Goal: Information Seeking & Learning: Learn about a topic

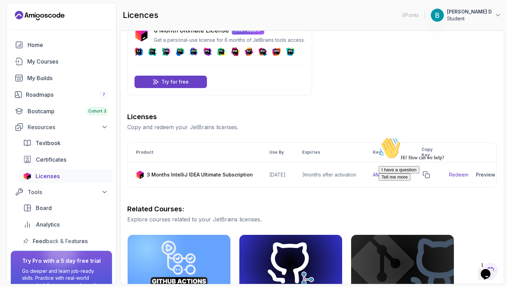
scroll to position [32, 0]
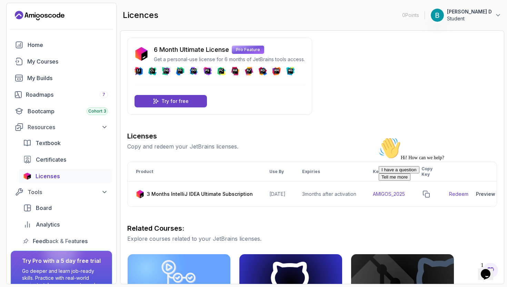
click at [379, 137] on icon "Chat attention grabber" at bounding box center [379, 137] width 0 height 0
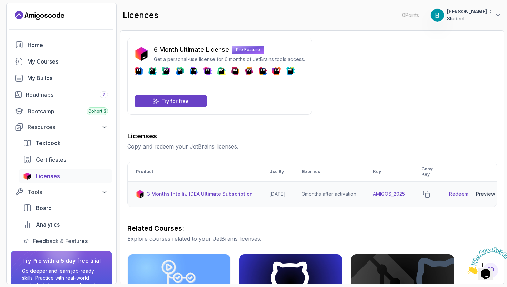
scroll to position [0, 19]
click at [479, 194] on div "Preview" at bounding box center [475, 193] width 19 height 7
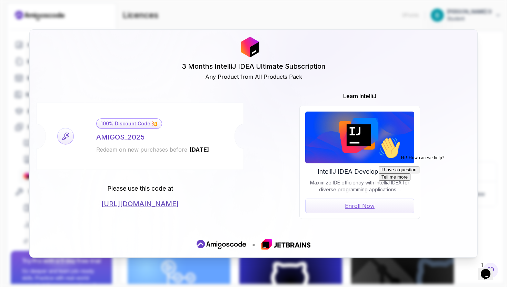
click at [337, 85] on div "3 Months IntelliJ IDEA Ultimate Subscription Any Product from All Products Pack…" at bounding box center [254, 143] width 448 height 227
click at [236, 199] on div "Please use this code at [URL][DOMAIN_NAME]" at bounding box center [140, 196] width 207 height 25
click at [379, 137] on icon "Chat attention grabber" at bounding box center [379, 137] width 0 height 0
click at [67, 140] on icon at bounding box center [66, 136] width 16 height 16
click at [67, 129] on icon at bounding box center [66, 136] width 16 height 16
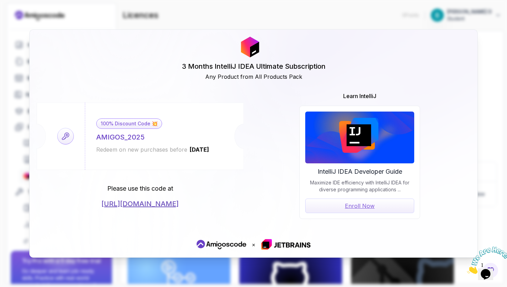
click at [118, 139] on div "AMIGOS_2025" at bounding box center [120, 137] width 48 height 10
drag, startPoint x: 151, startPoint y: 135, endPoint x: 93, endPoint y: 136, distance: 57.3
click at [93, 136] on div "100% Discount Code 💥 AMIGOS_2025 Redeem on new purchases before [DATE]" at bounding box center [153, 135] width 136 height 67
click at [137, 131] on div "100% Discount Code 💥 AMIGOS_2025 Redeem on new purchases before [DATE]" at bounding box center [153, 135] width 136 height 67
click at [467, 269] on icon "Close" at bounding box center [467, 272] width 0 height 6
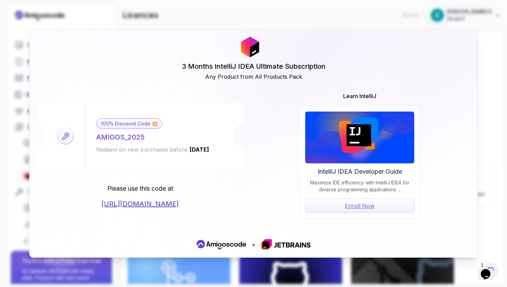
click at [484, 265] on span "1" at bounding box center [482, 265] width 3 height 6
click at [463, 10] on div "3 Months IntelliJ IDEA Ultimate Subscription Any Product from All Products Pack…" at bounding box center [253, 143] width 507 height 287
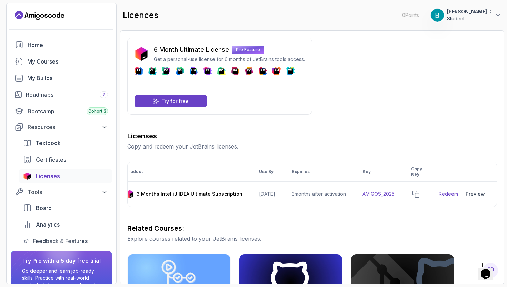
click at [490, 269] on icon "Chat widget" at bounding box center [486, 274] width 10 height 10
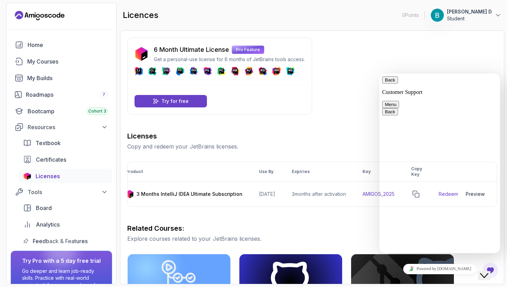
click at [488, 271] on icon "Close Chat This icon closes the chat window." at bounding box center [484, 275] width 8 height 8
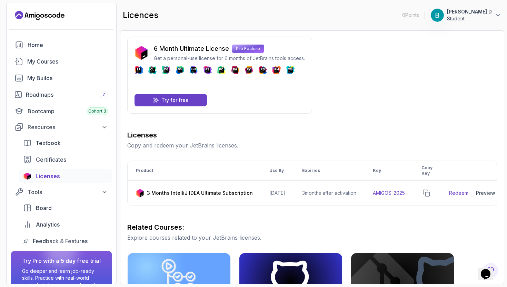
scroll to position [0, 0]
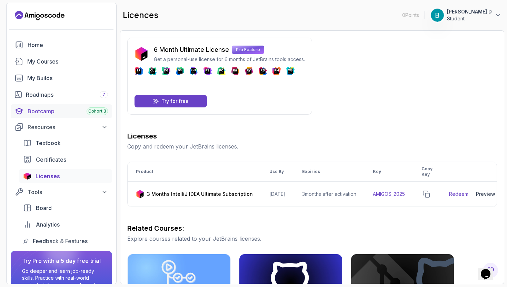
click at [67, 107] on div "Bootcamp Cohort 3" at bounding box center [68, 111] width 80 height 8
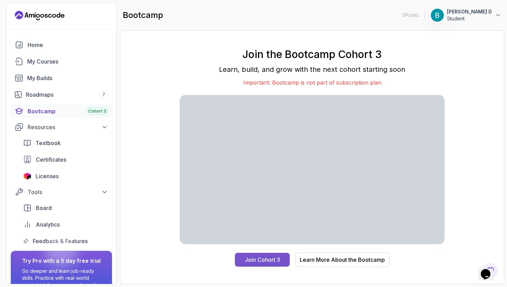
click at [259, 260] on div "Join Cohort 3" at bounding box center [262, 259] width 35 height 8
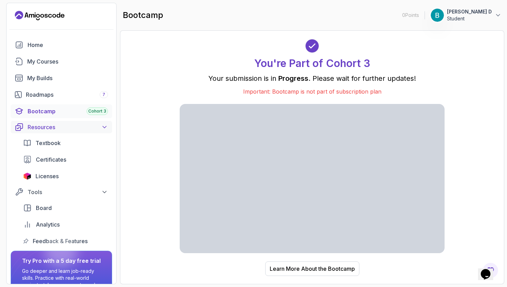
click at [67, 128] on div "Resources" at bounding box center [68, 127] width 80 height 8
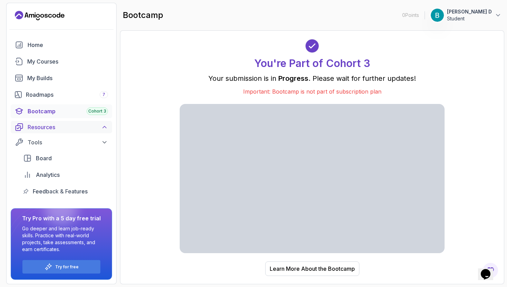
click at [67, 128] on div "Resources" at bounding box center [68, 127] width 80 height 8
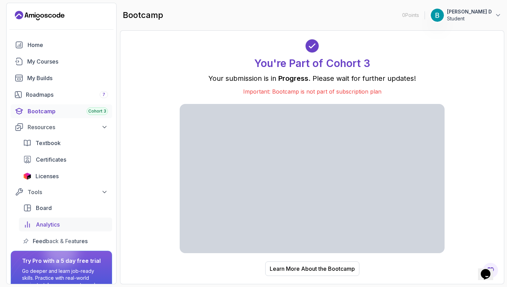
click at [55, 224] on span "Analytics" at bounding box center [48, 224] width 24 height 8
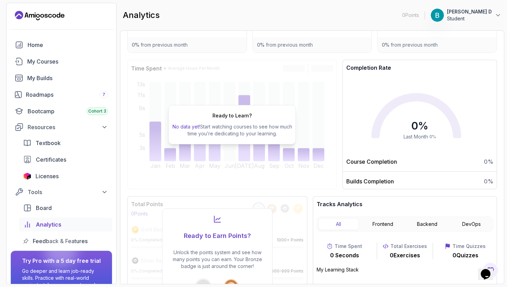
scroll to position [66, 0]
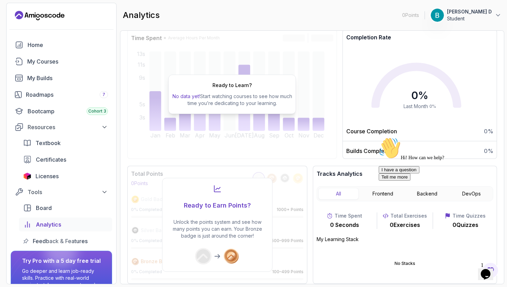
click at [249, 22] on div "analytics 0 Points 1 [PERSON_NAME] D Student" at bounding box center [312, 15] width 384 height 25
click at [58, 97] on div "Roadmaps 7" at bounding box center [67, 94] width 82 height 8
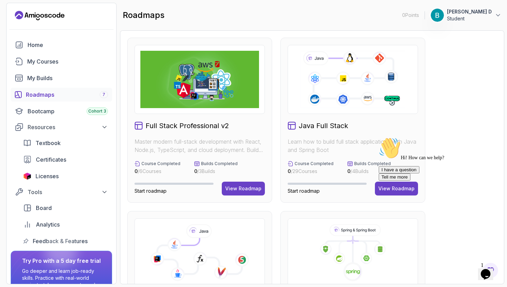
click at [379, 137] on icon "Chat attention grabber" at bounding box center [379, 137] width 0 height 0
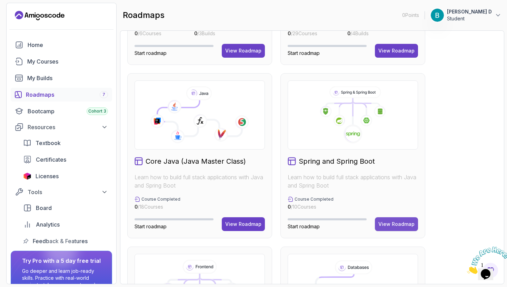
scroll to position [140, 0]
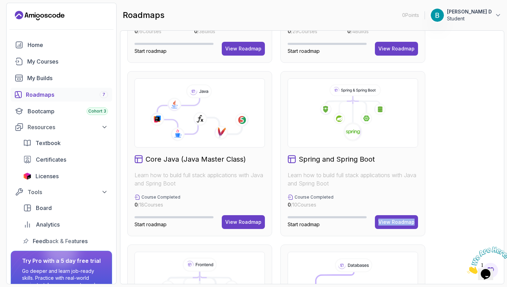
click at [400, 185] on p "Learn how to build full stack applications with Java and Spring Boot" at bounding box center [353, 179] width 130 height 17
click at [396, 226] on button "View Roadmap" at bounding box center [396, 222] width 43 height 14
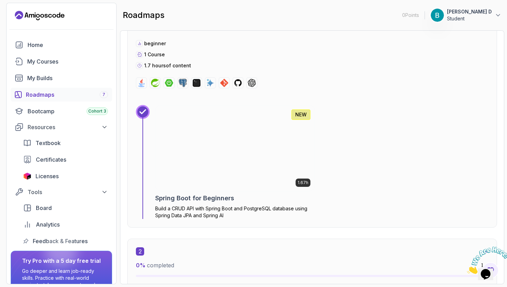
scroll to position [270, 0]
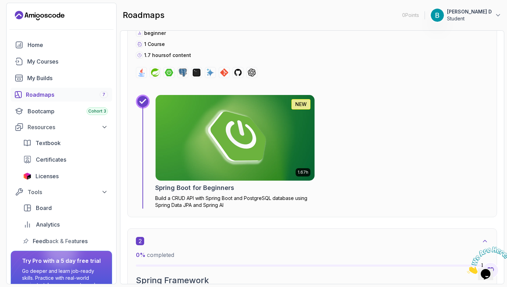
click at [227, 136] on img at bounding box center [234, 138] width 167 height 90
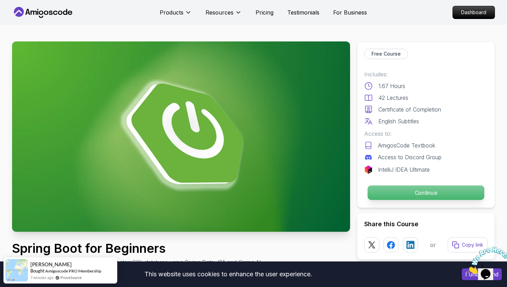
click at [412, 189] on p "Continue" at bounding box center [426, 192] width 117 height 14
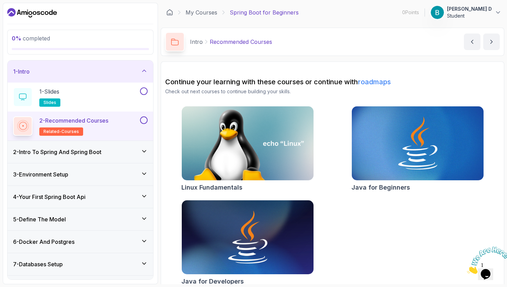
scroll to position [9, 0]
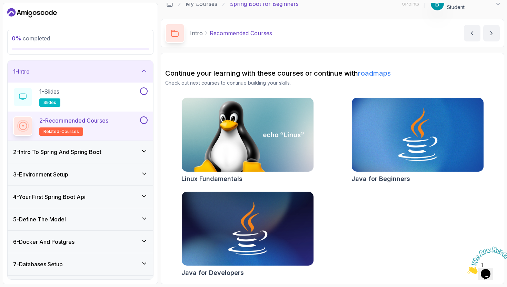
click at [108, 126] on h2 "2 - Recommended Courses related-courses" at bounding box center [73, 125] width 69 height 19
click at [85, 152] on h3 "2 - Intro To Spring And Spring Boot" at bounding box center [57, 152] width 88 height 8
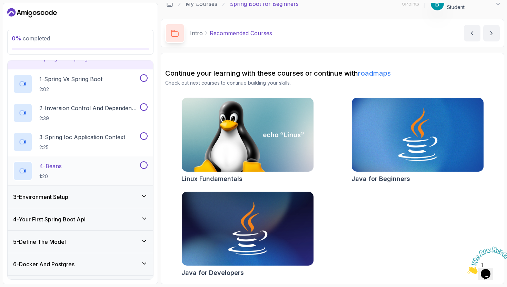
scroll to position [14, 0]
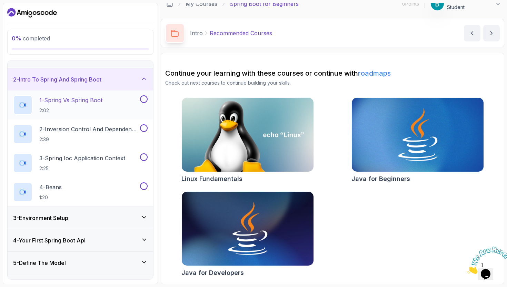
click at [87, 106] on h2 "1 - Spring Vs Spring Boot 2:02" at bounding box center [70, 105] width 63 height 18
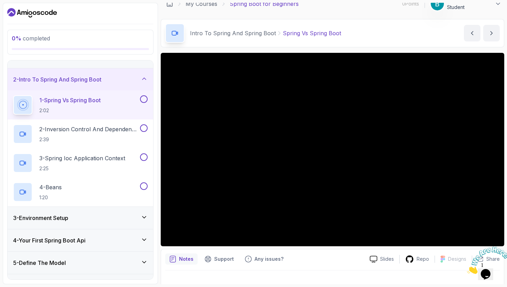
click at [467, 269] on icon "Close" at bounding box center [467, 272] width 0 height 6
click at [490, 269] on icon "Chat widget" at bounding box center [486, 274] width 10 height 10
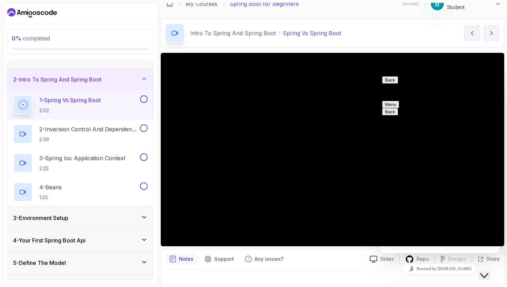
click at [390, 83] on button "Back" at bounding box center [390, 79] width 16 height 7
click at [485, 271] on button "Close Chat This icon closes the chat window." at bounding box center [484, 275] width 12 height 9
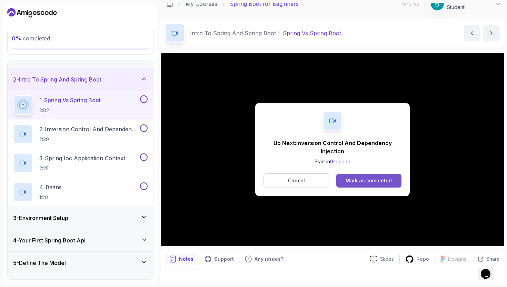
click at [368, 178] on div "Mark as completed" at bounding box center [369, 180] width 46 height 7
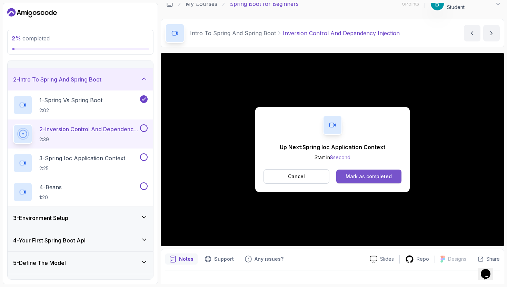
click at [353, 176] on div "Mark as completed" at bounding box center [369, 176] width 46 height 7
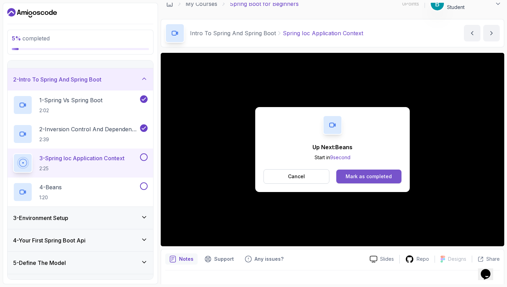
click at [365, 177] on div "Mark as completed" at bounding box center [369, 176] width 46 height 7
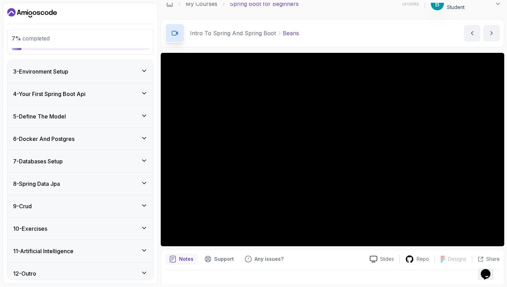
scroll to position [166, 0]
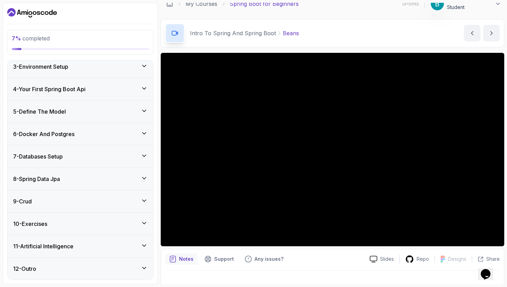
click at [147, 175] on icon at bounding box center [144, 178] width 7 height 7
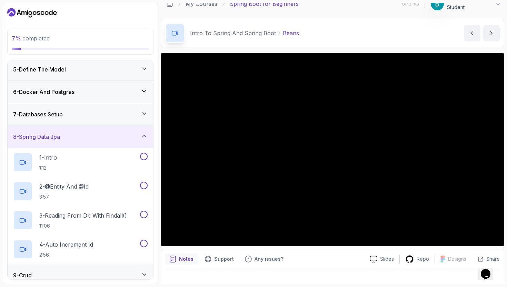
scroll to position [91, 0]
click at [145, 137] on icon at bounding box center [143, 137] width 3 height 2
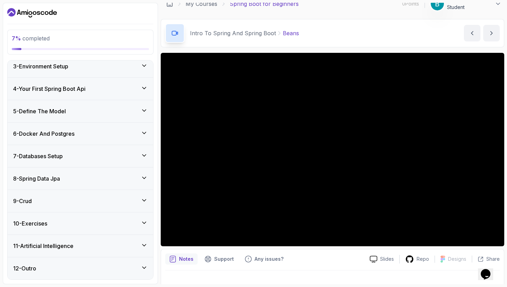
scroll to position [50, 0]
click at [94, 196] on div "9 - Crud" at bounding box center [81, 201] width 146 height 22
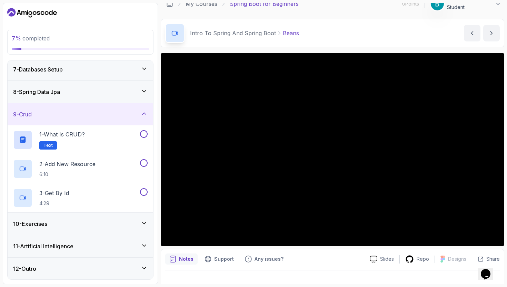
click at [82, 112] on div "9 - Crud" at bounding box center [80, 114] width 135 height 8
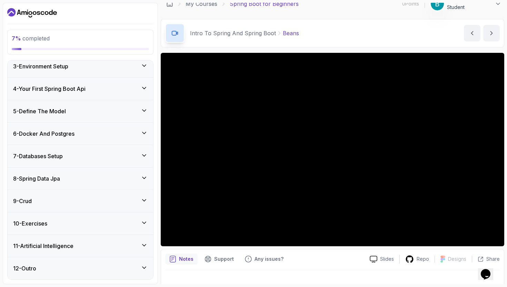
click at [52, 220] on div "10 - Exercises" at bounding box center [80, 223] width 135 height 8
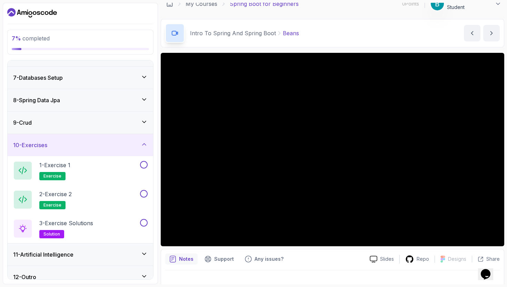
scroll to position [137, 0]
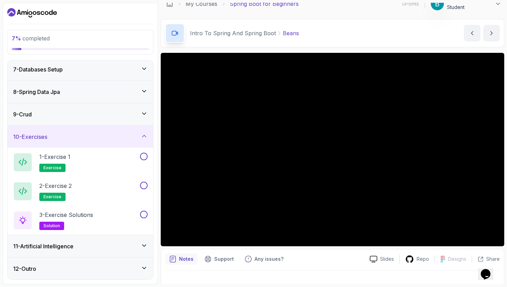
click at [60, 138] on div "10 - Exercises" at bounding box center [80, 136] width 135 height 8
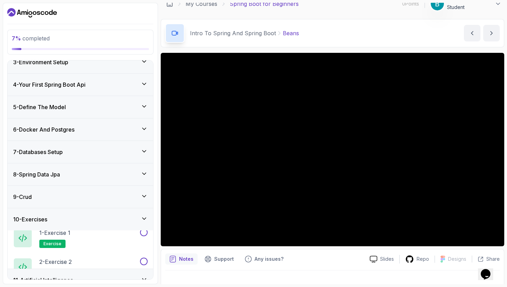
scroll to position [50, 0]
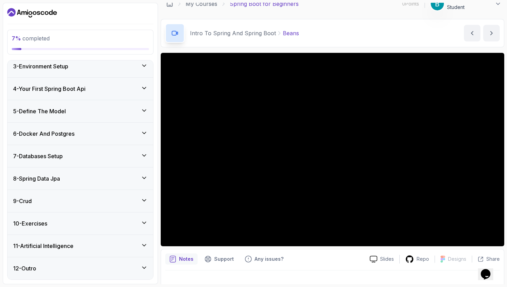
click at [51, 254] on div "11 - Artificial Intelligence" at bounding box center [81, 246] width 146 height 22
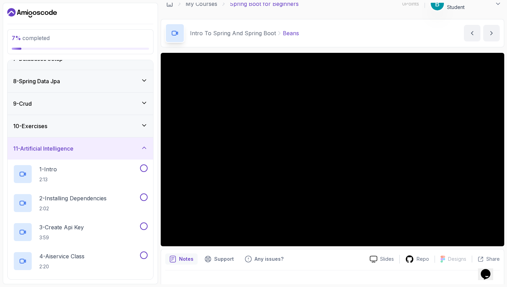
scroll to position [92, 0]
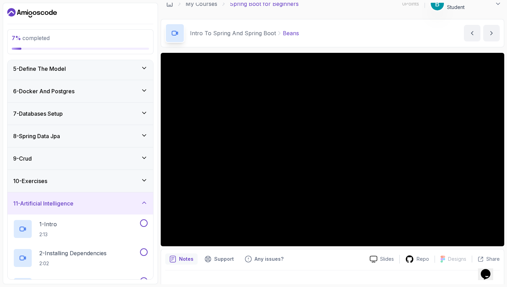
click at [68, 206] on h3 "11 - Artificial Intelligence" at bounding box center [43, 203] width 60 height 8
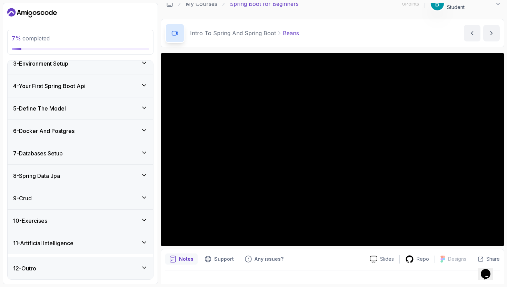
scroll to position [50, 0]
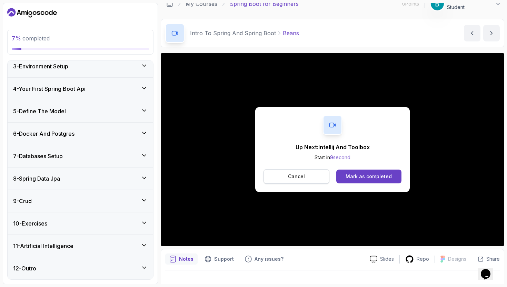
click at [294, 177] on p "Cancel" at bounding box center [296, 176] width 17 height 7
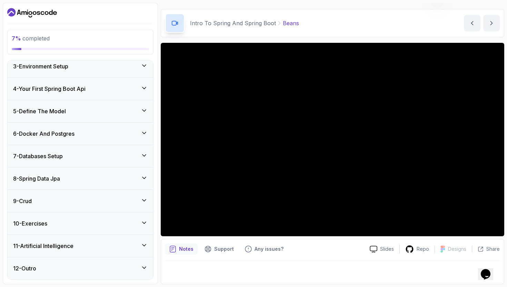
scroll to position [0, 0]
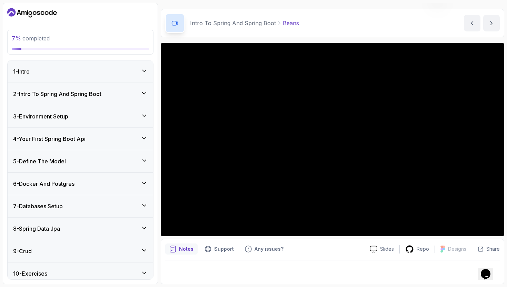
click at [131, 94] on div "2 - Intro To Spring And Spring Boot" at bounding box center [80, 94] width 135 height 8
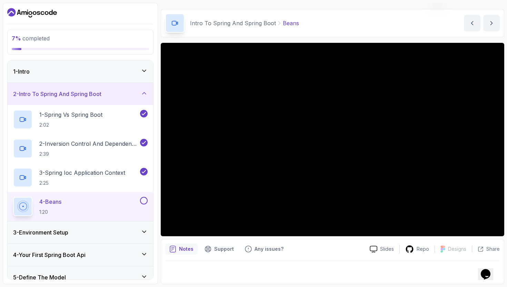
click at [131, 95] on div "2 - Intro To Spring And Spring Boot" at bounding box center [80, 94] width 135 height 8
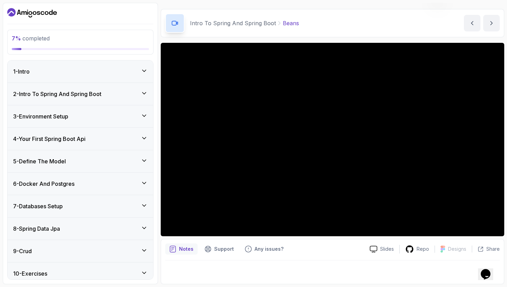
click at [126, 93] on div "2 - Intro To Spring And Spring Boot" at bounding box center [80, 94] width 135 height 8
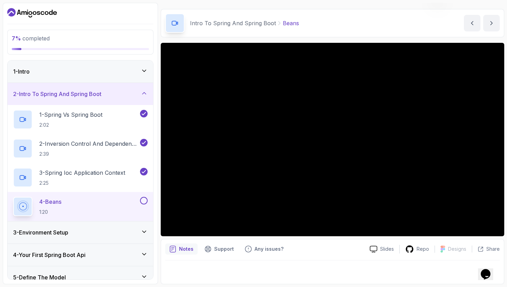
click at [145, 197] on div at bounding box center [143, 201] width 9 height 8
click at [142, 200] on button at bounding box center [144, 201] width 8 height 8
click at [113, 229] on div "3 - Environment Setup" at bounding box center [80, 232] width 135 height 8
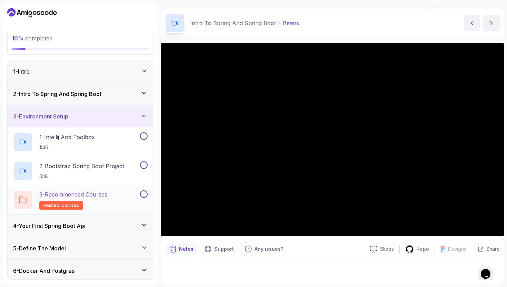
click at [116, 197] on div "3 - Recommended Courses related-courses" at bounding box center [76, 199] width 126 height 19
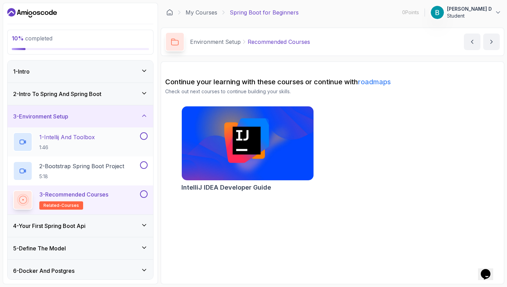
click at [87, 145] on p "1:46" at bounding box center [67, 147] width 56 height 7
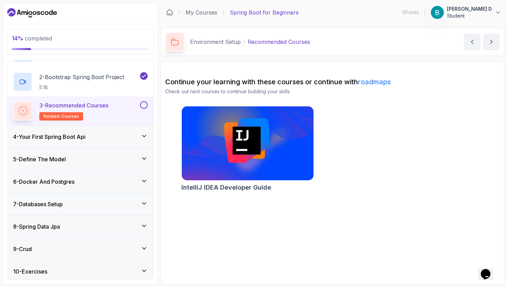
scroll to position [100, 0]
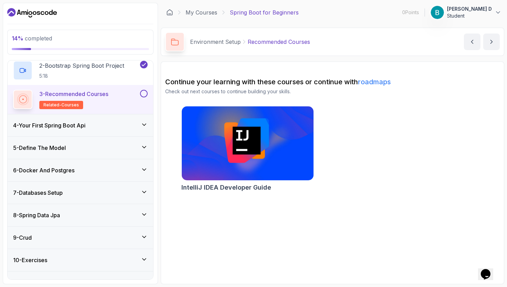
click at [143, 119] on div "4 - Your First Spring Boot Api" at bounding box center [81, 125] width 146 height 22
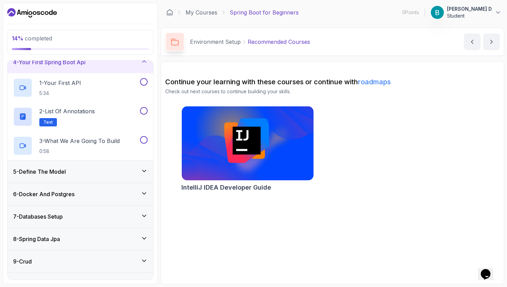
scroll to position [81, 0]
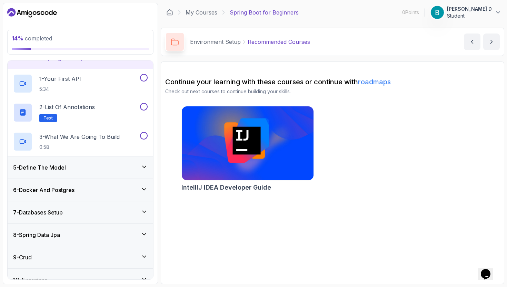
click at [70, 186] on h3 "6 - Docker And Postgres" at bounding box center [43, 190] width 61 height 8
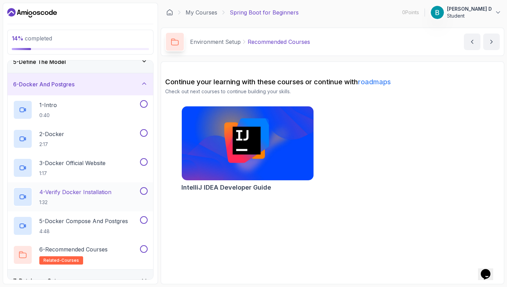
scroll to position [93, 0]
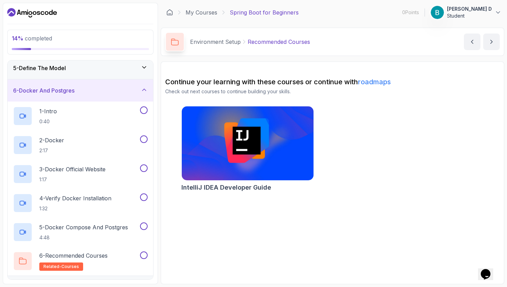
click at [82, 88] on div "6 - Docker And Postgres" at bounding box center [80, 90] width 135 height 8
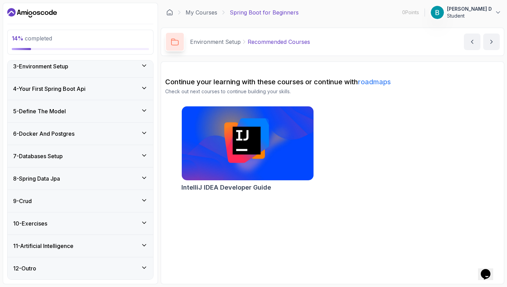
scroll to position [50, 0]
click at [62, 157] on h3 "7 - Databases Setup" at bounding box center [38, 156] width 50 height 8
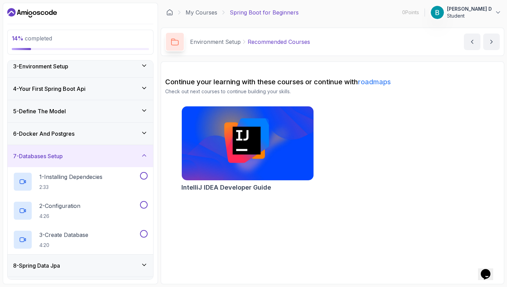
click at [62, 157] on h3 "7 - Databases Setup" at bounding box center [38, 156] width 50 height 8
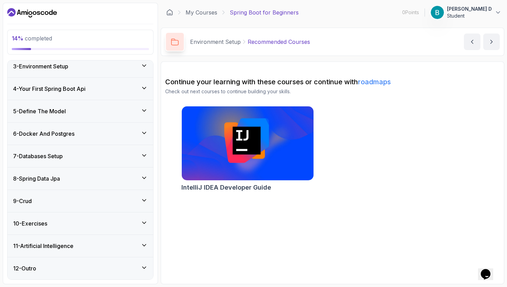
click at [60, 176] on h3 "8 - Spring Data Jpa" at bounding box center [36, 178] width 47 height 8
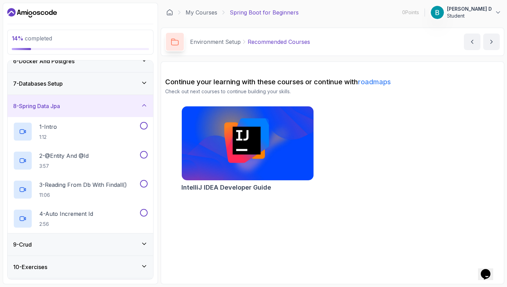
scroll to position [118, 0]
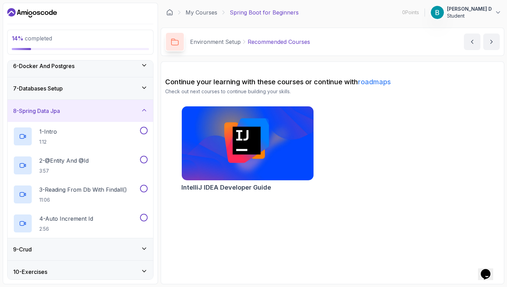
click at [76, 108] on div "8 - Spring Data Jpa" at bounding box center [80, 111] width 135 height 8
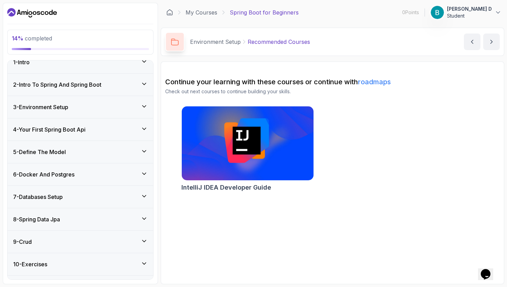
scroll to position [2, 0]
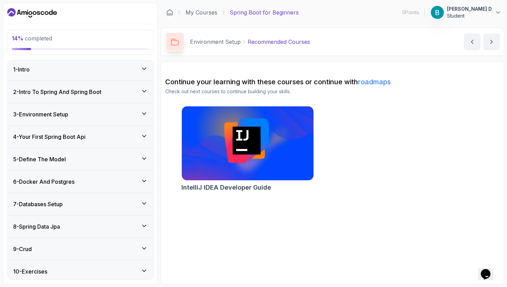
click at [60, 172] on div "6 - Docker And Postgres" at bounding box center [81, 181] width 146 height 22
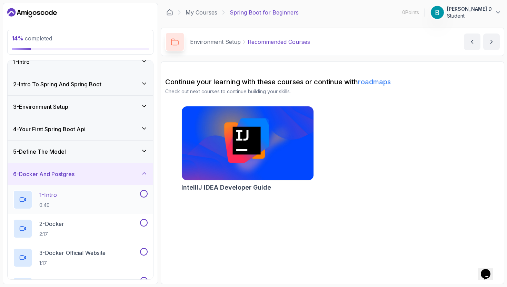
scroll to position [14, 0]
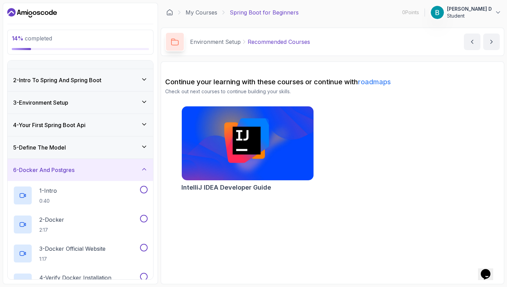
click at [65, 169] on h3 "6 - Docker And Postgres" at bounding box center [43, 170] width 61 height 8
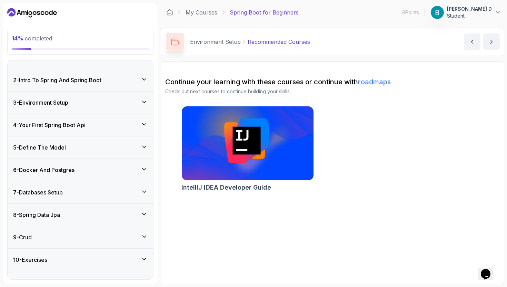
click at [74, 124] on h3 "4 - Your First Spring Boot Api" at bounding box center [49, 125] width 72 height 8
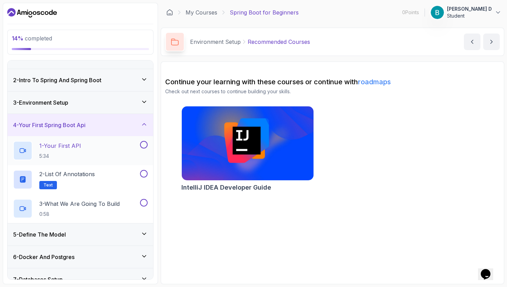
click at [66, 144] on p "1 - Your First API" at bounding box center [60, 145] width 42 height 8
